Goal: Task Accomplishment & Management: Manage account settings

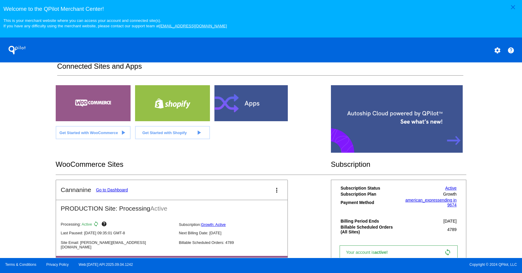
scroll to position [125, 0]
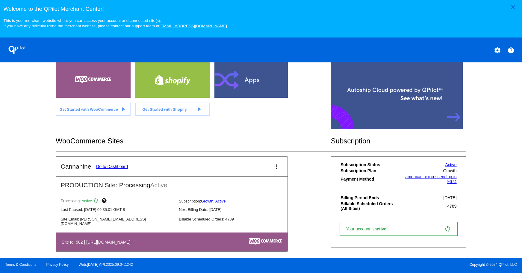
click at [114, 167] on link "Go to Dashboard" at bounding box center [112, 166] width 32 height 5
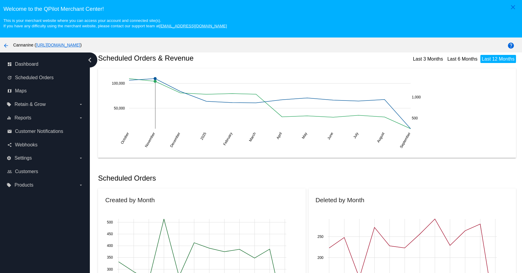
scroll to position [90, 0]
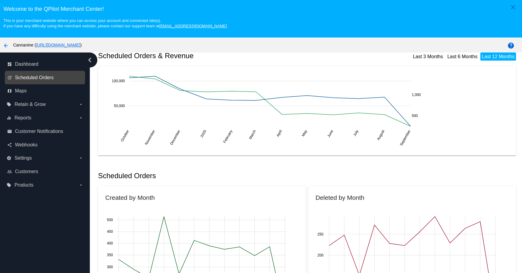
click at [47, 79] on span "Scheduled Orders" at bounding box center [34, 77] width 39 height 5
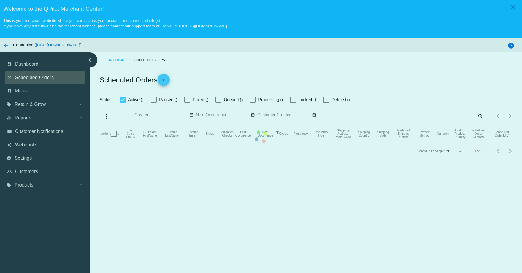
checkbox input "true"
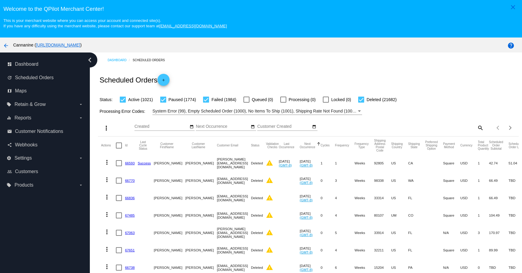
click at [477, 126] on mat-icon "search" at bounding box center [480, 127] width 7 height 9
click at [443, 126] on input "Search" at bounding box center [431, 126] width 105 height 5
paste input "[EMAIL_ADDRESS][DOMAIN_NAME]"
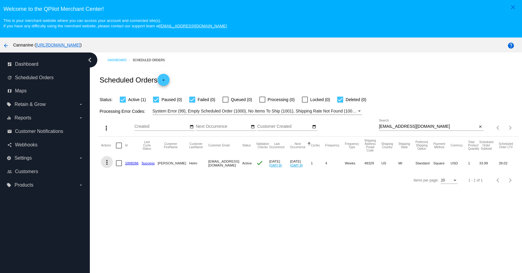
click at [105, 162] on mat-icon "more_vert" at bounding box center [106, 161] width 7 height 7
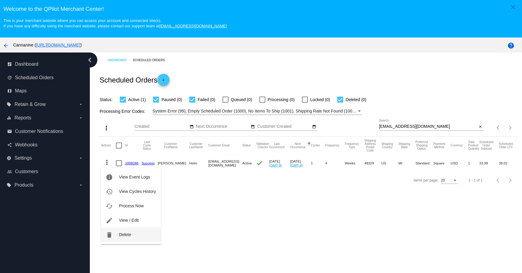
click at [118, 237] on button "delete Delete" at bounding box center [131, 234] width 60 height 14
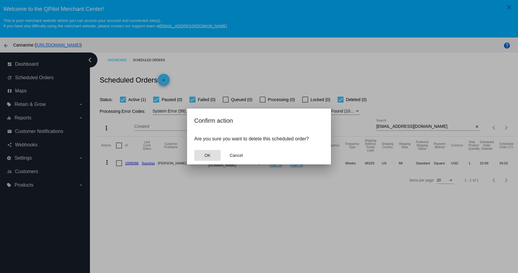
click at [207, 155] on span "OK" at bounding box center [207, 155] width 6 height 5
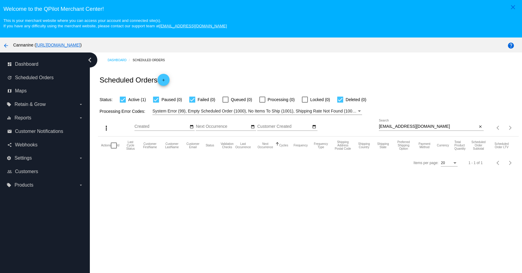
click at [436, 122] on div "[EMAIL_ADDRESS][DOMAIN_NAME] Search" at bounding box center [428, 125] width 99 height 12
click at [435, 124] on input "[EMAIL_ADDRESS][DOMAIN_NAME]" at bounding box center [428, 126] width 99 height 5
type input "[EMAIL_ADDRESS][DOMAIN_NAME]"
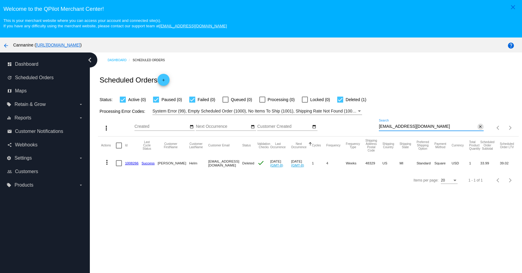
click at [478, 127] on mat-icon "close" at bounding box center [480, 126] width 4 height 5
